Goal: Information Seeking & Learning: Learn about a topic

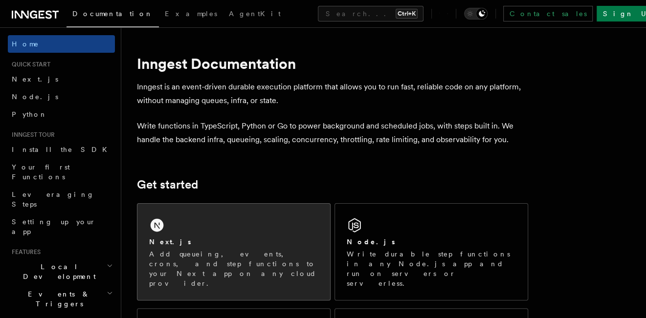
click at [248, 219] on div "Next.js Add queueing, events, crons, and step functions to your Next app on any…" at bounding box center [233, 252] width 193 height 96
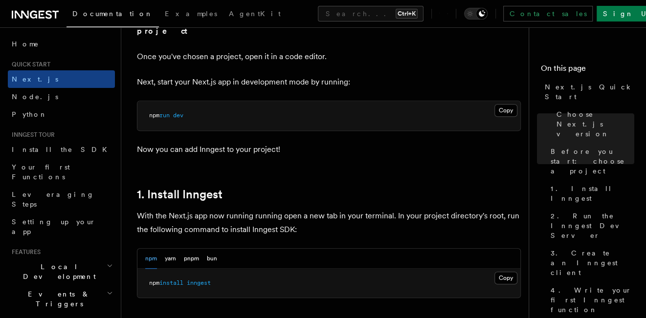
scroll to position [412, 0]
